Goal: Task Accomplishment & Management: Manage account settings

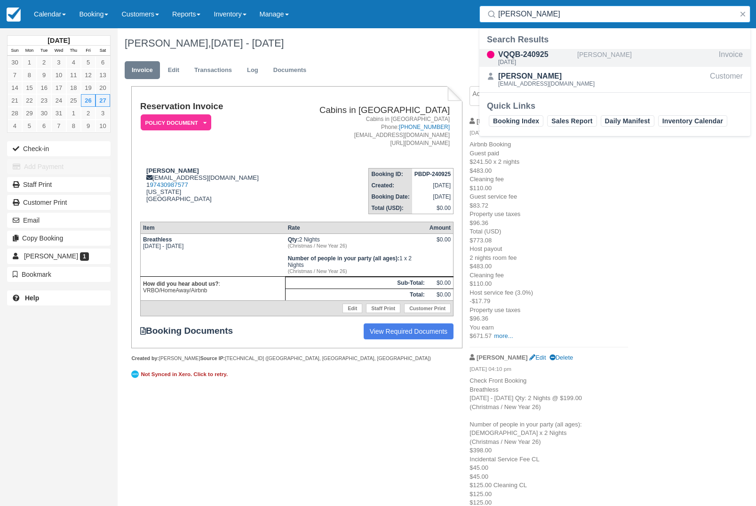
type input "Kuma roberts"
click at [628, 56] on div "[PERSON_NAME]" at bounding box center [646, 58] width 138 height 18
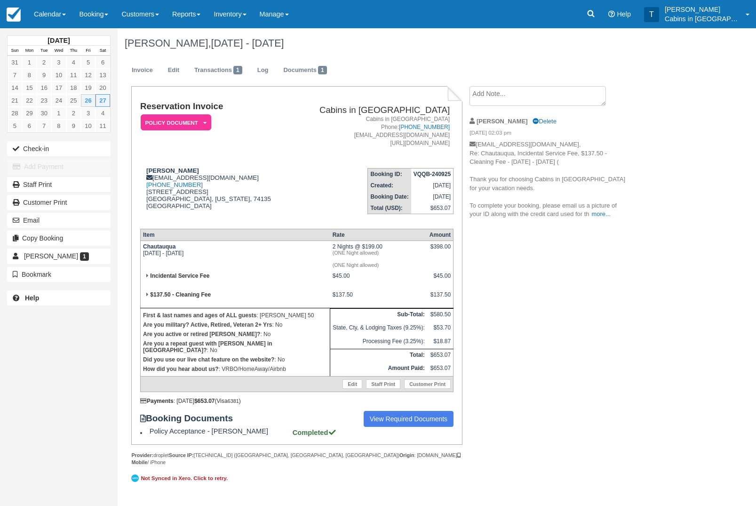
click at [573, 99] on textarea at bounding box center [537, 96] width 136 height 20
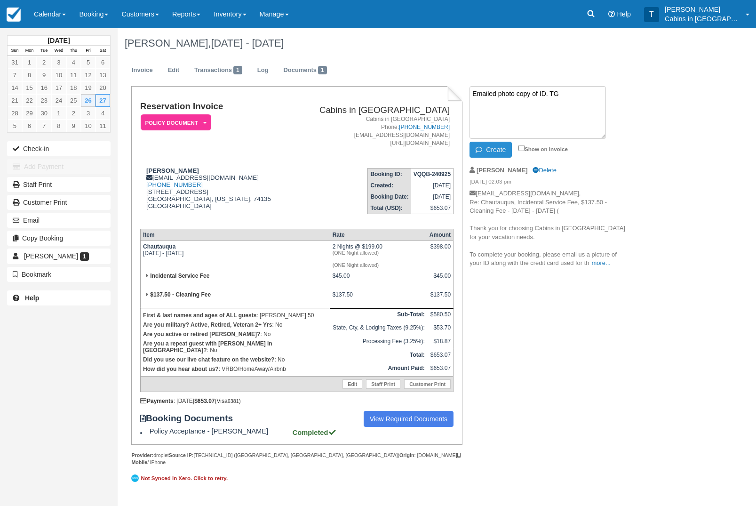
type textarea "Emailed photo copy of ID. TG"
click at [496, 151] on button "Create" at bounding box center [490, 150] width 42 height 16
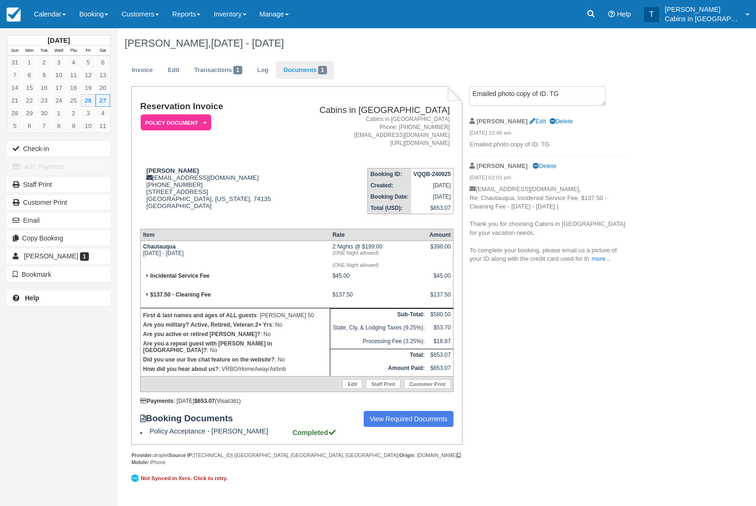
click at [310, 75] on link "Documents 1" at bounding box center [304, 70] width 57 height 18
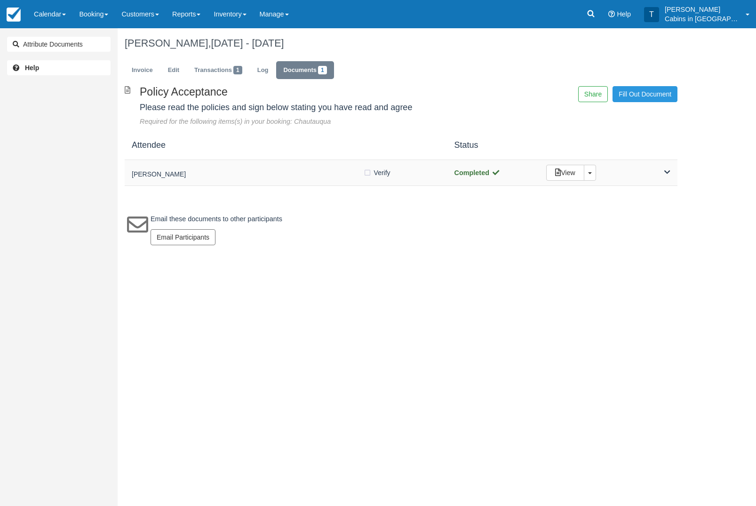
click at [268, 180] on div "Kuma Roberts Verify Verified Completed View Toggle Dropdown Detach" at bounding box center [401, 173] width 553 height 26
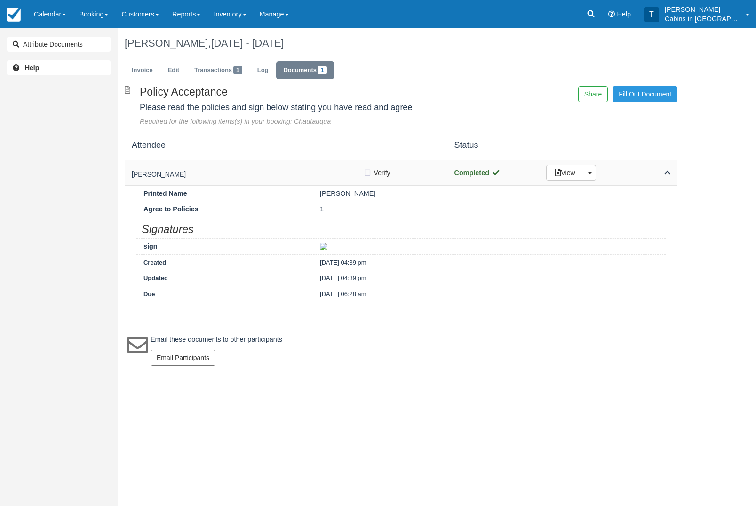
click at [366, 173] on label "Verify Verified" at bounding box center [379, 173] width 33 height 14
checkbox input "true"
click at [148, 71] on link "Invoice" at bounding box center [142, 70] width 35 height 18
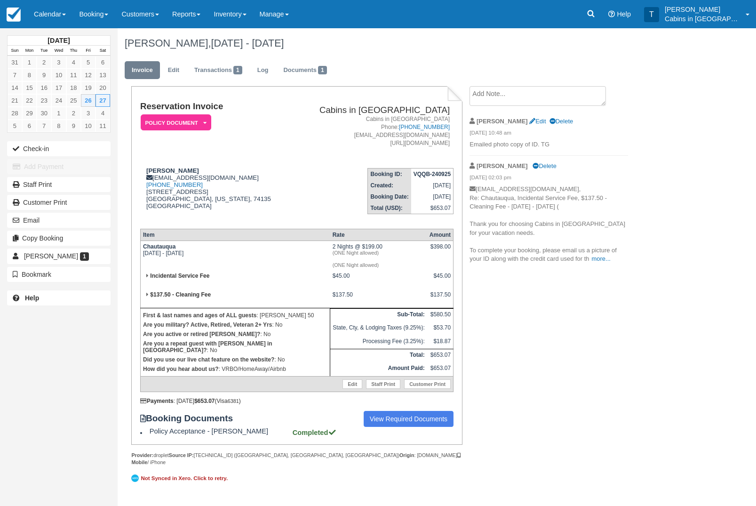
click at [199, 126] on em "Policy Document" at bounding box center [176, 122] width 71 height 16
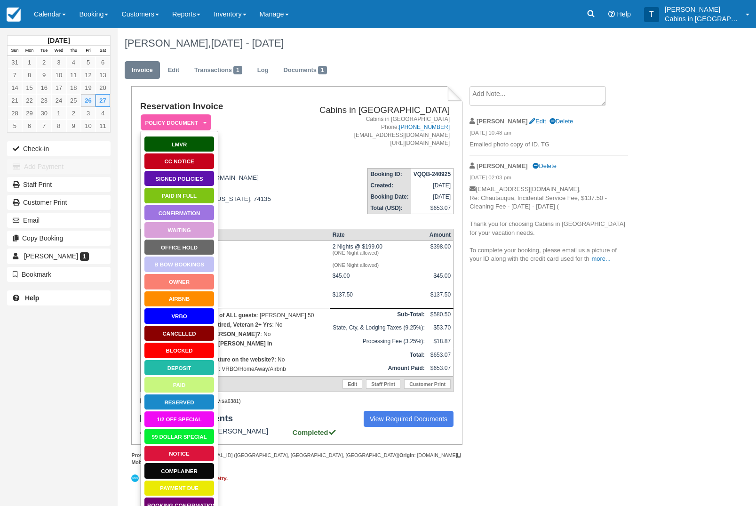
click at [199, 198] on link "Paid in Full" at bounding box center [179, 195] width 71 height 16
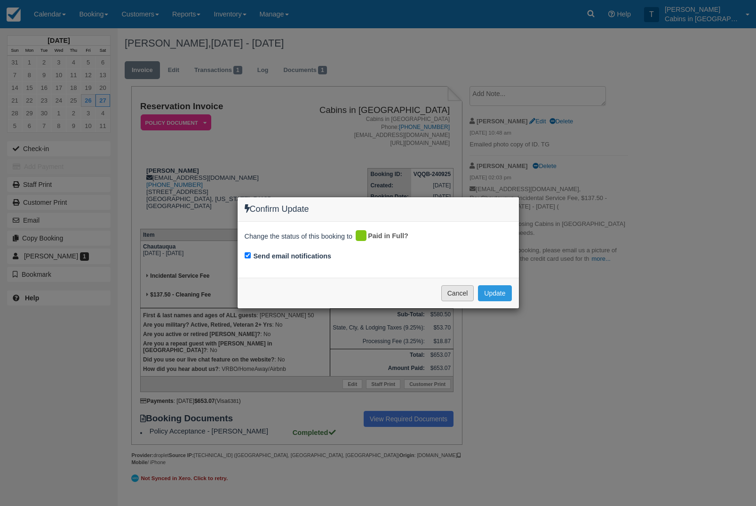
click at [458, 292] on button "Cancel" at bounding box center [457, 293] width 33 height 16
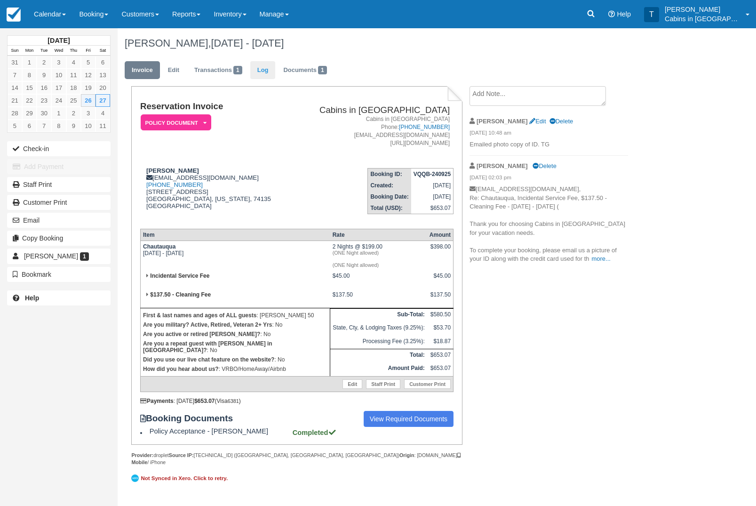
click at [270, 73] on link "Log" at bounding box center [262, 70] width 25 height 18
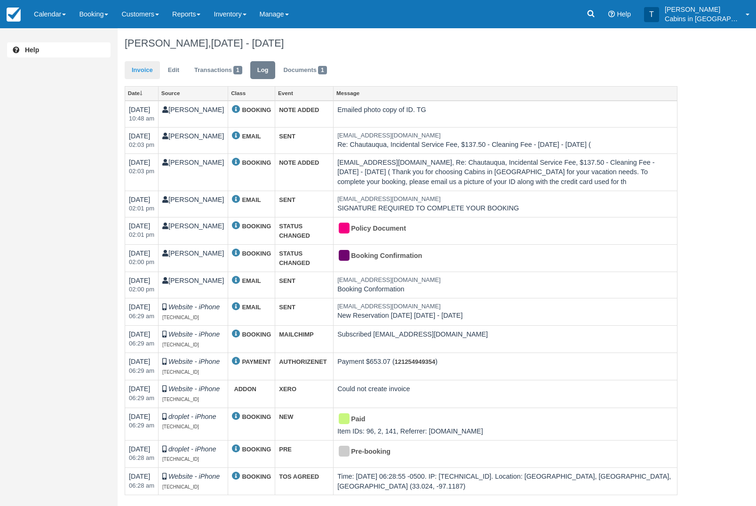
click at [147, 68] on link "Invoice" at bounding box center [142, 70] width 35 height 18
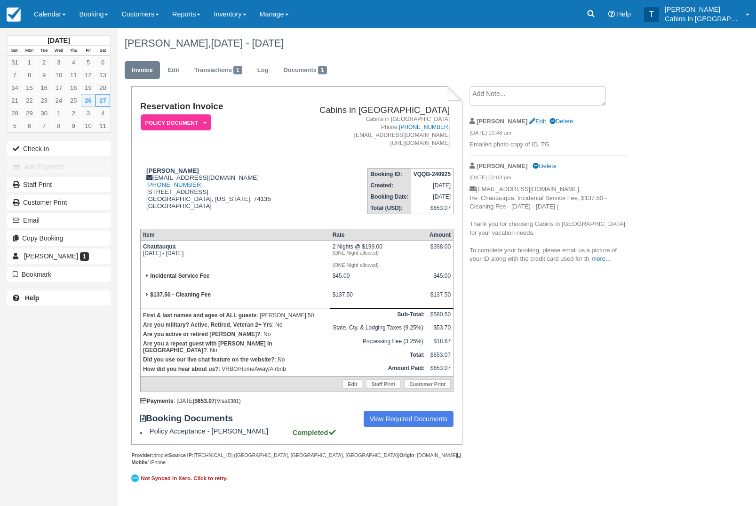
click at [187, 120] on em "Policy Document" at bounding box center [176, 122] width 71 height 16
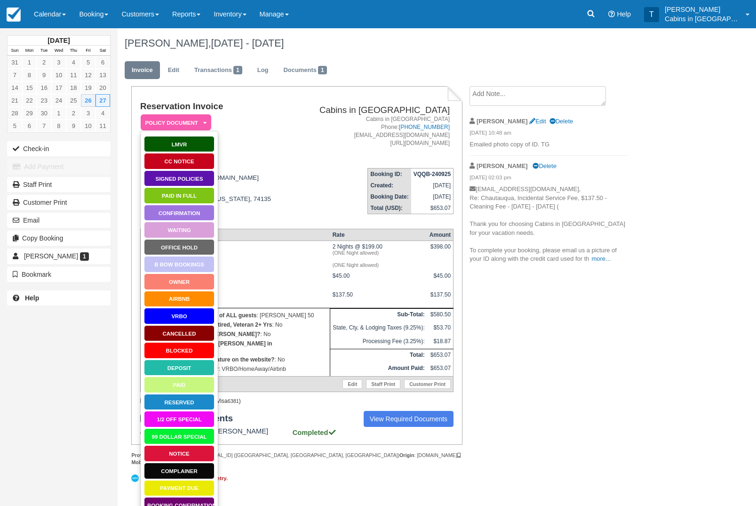
click at [205, 195] on link "Paid in Full" at bounding box center [179, 195] width 71 height 16
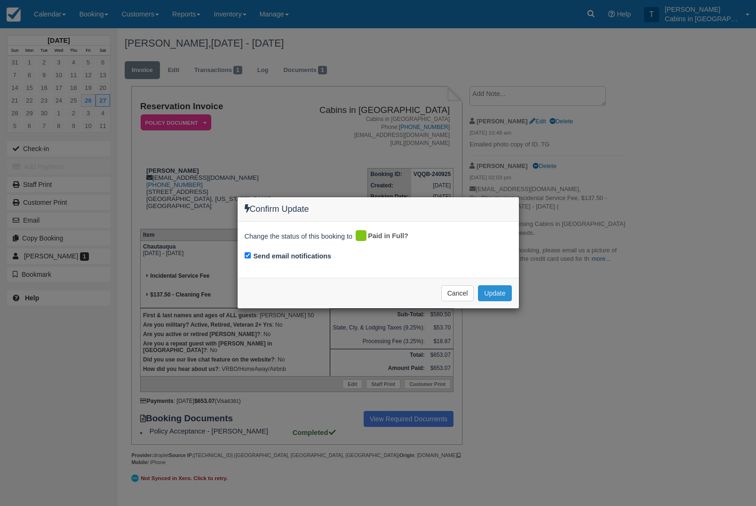
click at [499, 292] on button "Update" at bounding box center [494, 293] width 33 height 16
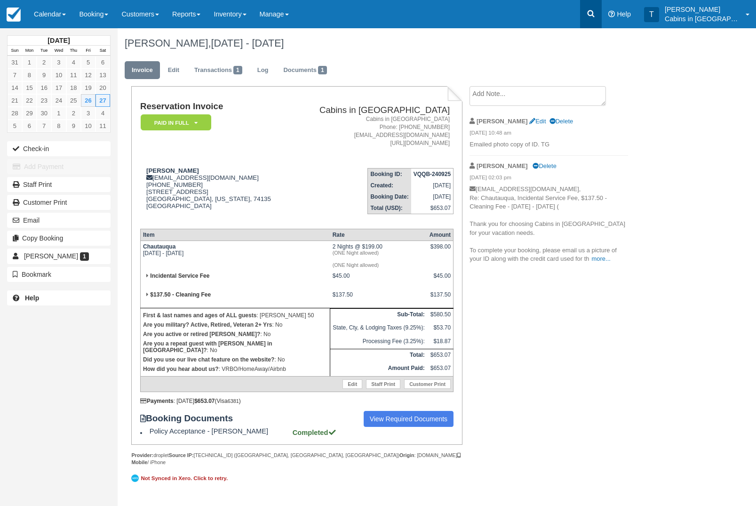
click at [595, 12] on icon at bounding box center [591, 13] width 7 height 7
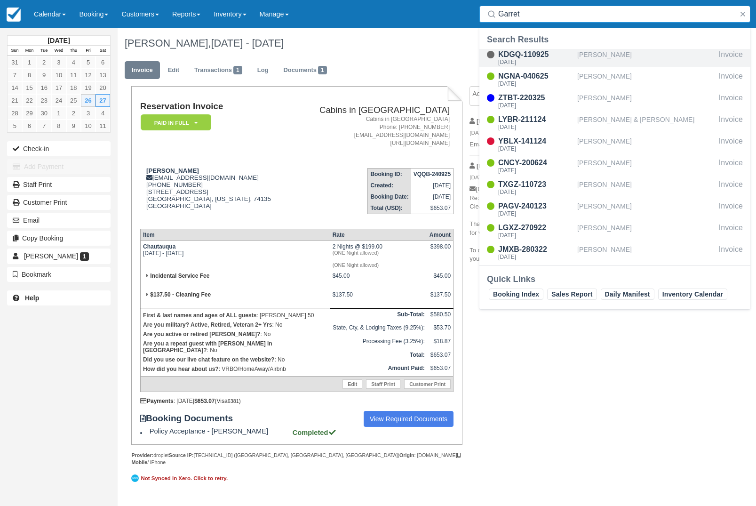
type input "Garret"
click at [647, 55] on div "[PERSON_NAME]" at bounding box center [646, 58] width 138 height 18
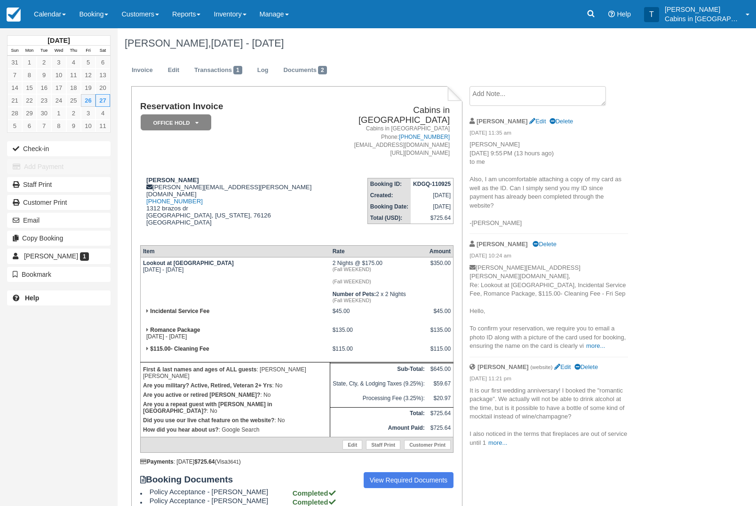
click at [549, 101] on textarea at bounding box center [537, 96] width 136 height 20
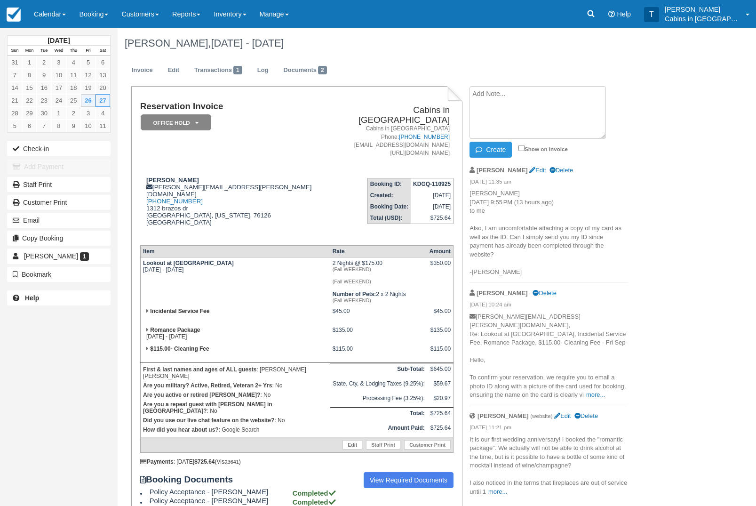
paste textarea "For the bottle- maybe sparkling apple cider? I feel like we may drink more of t…"
click at [476, 95] on textarea "For the bottle- maybe sparkling apple cider? I feel like we may drink more of t…" at bounding box center [537, 112] width 136 height 53
type textarea "Email from guests: For the bottle- maybe sparkling apple cider? I feel like we …"
click at [492, 150] on button "Create" at bounding box center [490, 150] width 42 height 16
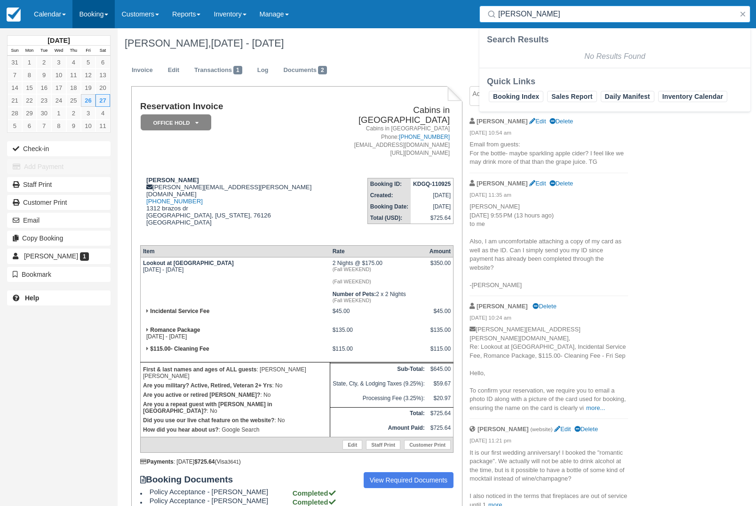
type input "[PERSON_NAME]"
click at [92, 20] on link "Booking" at bounding box center [93, 14] width 42 height 28
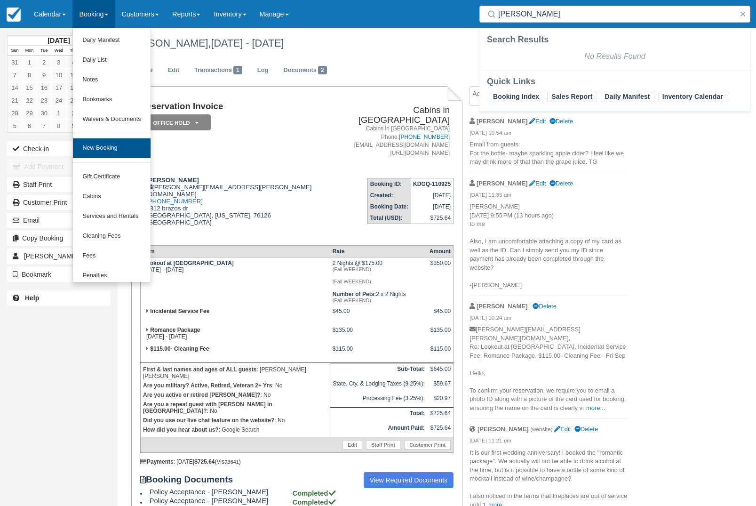
click at [99, 153] on link "New Booking" at bounding box center [111, 148] width 77 height 20
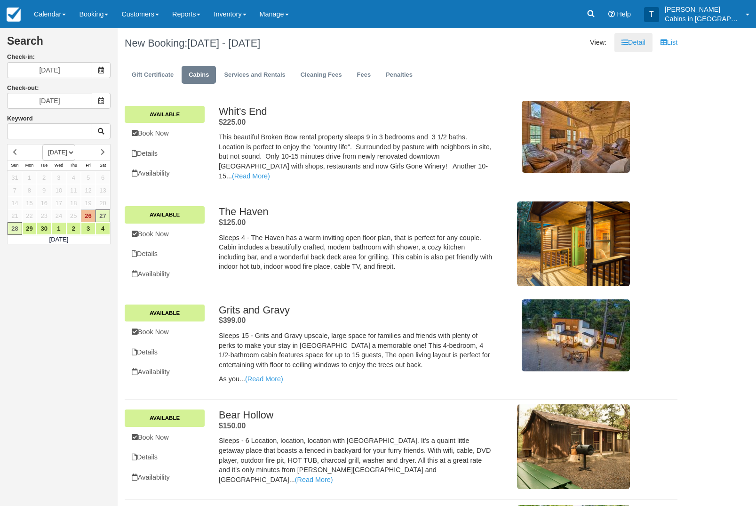
click at [96, 71] on span at bounding box center [101, 70] width 19 height 16
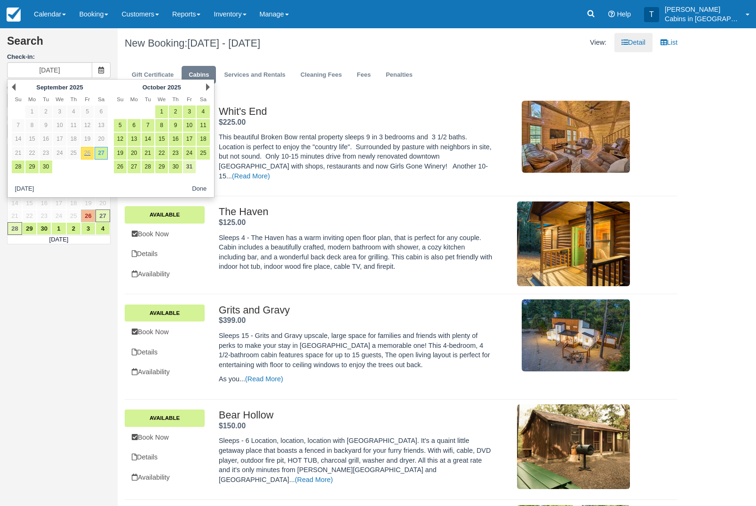
click at [188, 167] on link "31" at bounding box center [189, 166] width 13 height 13
type input "[DATE]"
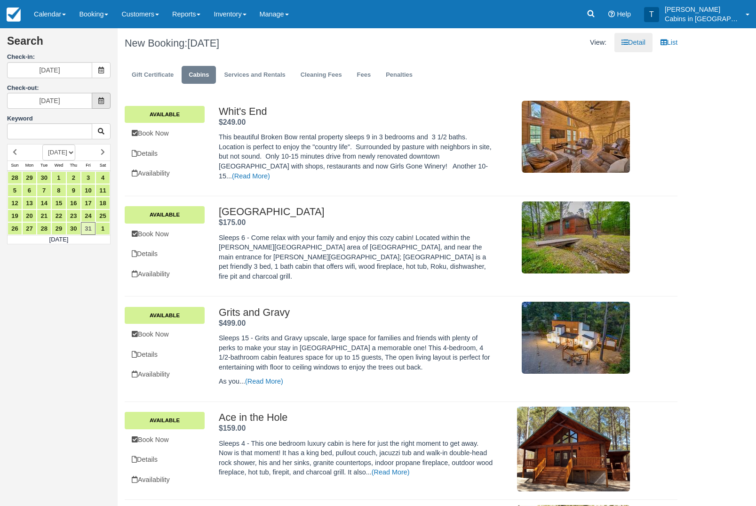
click at [99, 96] on span at bounding box center [101, 101] width 19 height 16
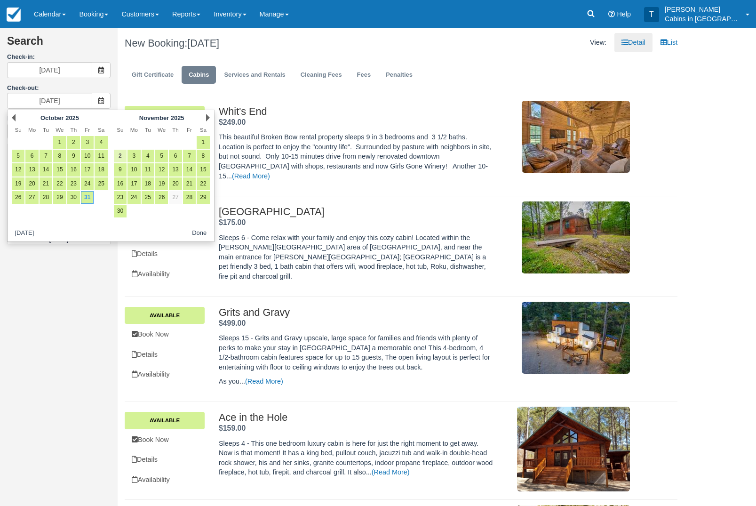
click at [117, 155] on link "2" at bounding box center [120, 156] width 13 height 13
type input "[DATE]"
